Goal: Information Seeking & Learning: Learn about a topic

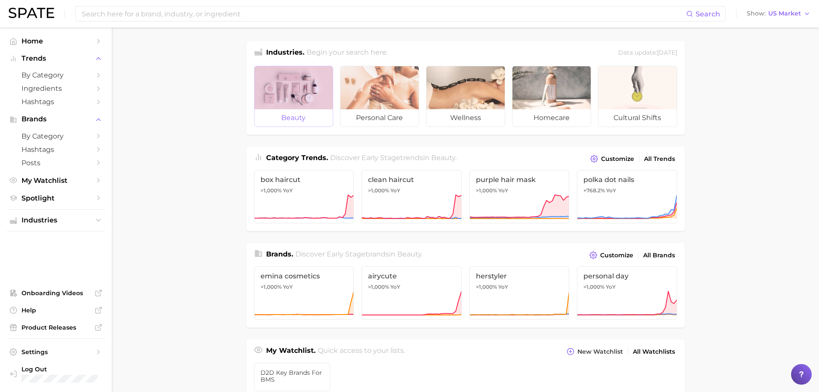
click at [311, 91] on div at bounding box center [294, 87] width 78 height 43
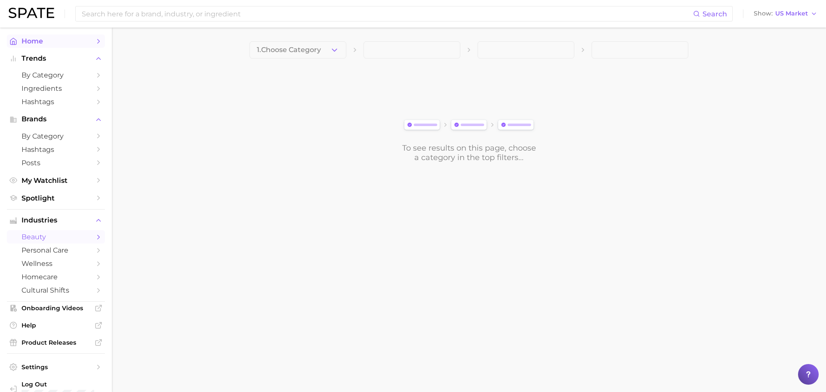
click at [36, 40] on span "Home" at bounding box center [55, 41] width 69 height 8
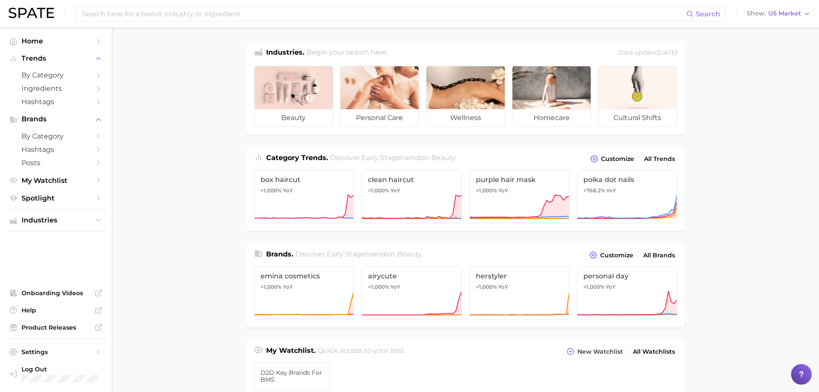
click at [354, 52] on h2 "Begin your search here." at bounding box center [347, 53] width 81 height 12
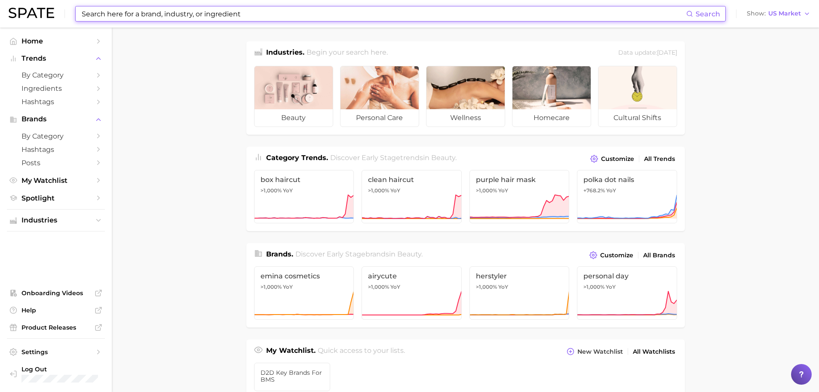
click at [396, 12] on input at bounding box center [383, 13] width 605 height 15
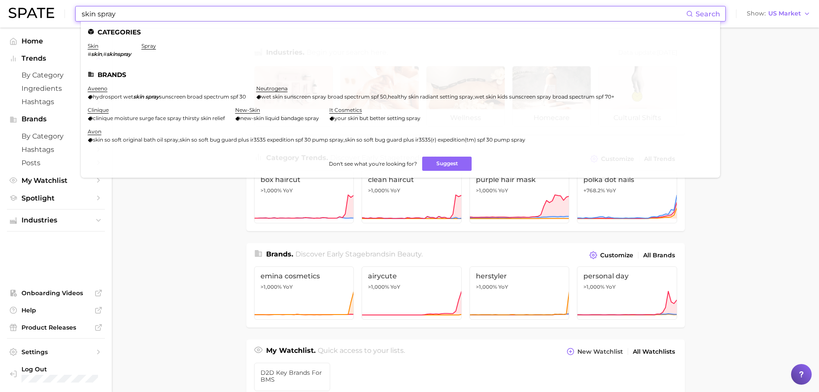
type input "skin spray"
click at [92, 45] on link "skin" at bounding box center [93, 46] width 11 height 6
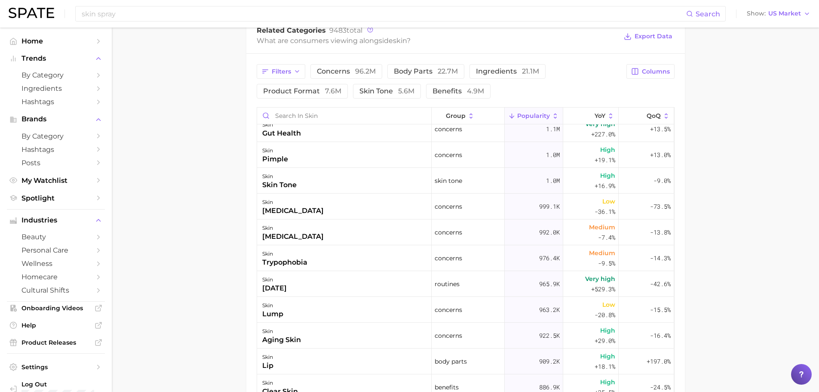
scroll to position [903, 0]
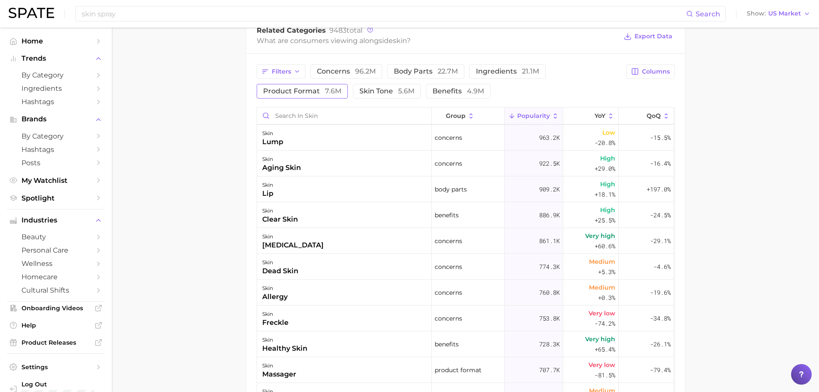
click at [310, 92] on span "product format 7.6m" at bounding box center [302, 91] width 78 height 7
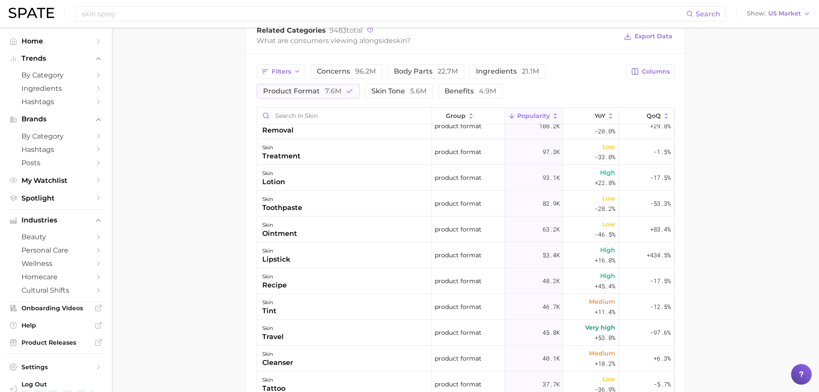
scroll to position [473, 0]
